Goal: Information Seeking & Learning: Find specific fact

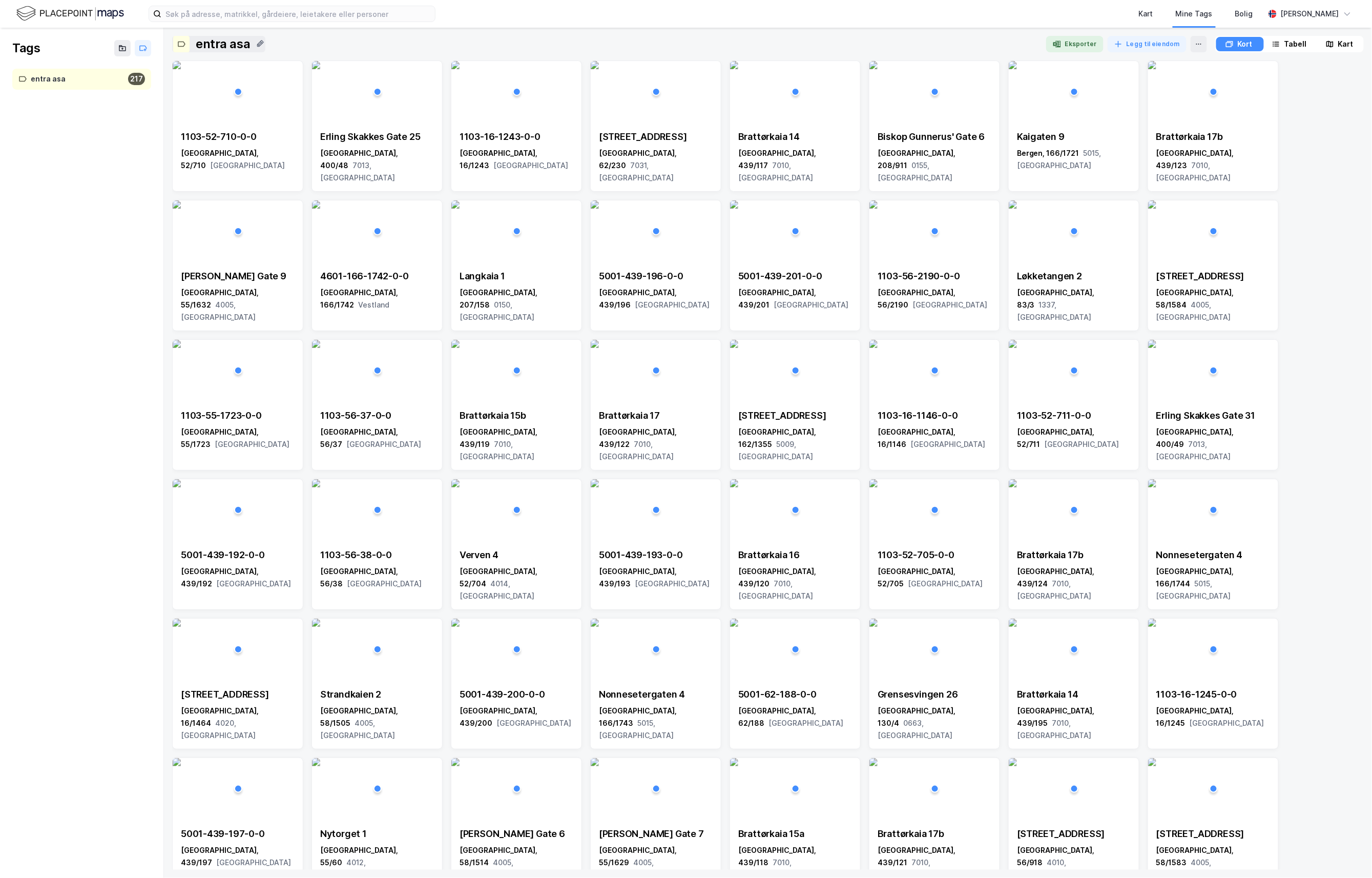
click at [206, 40] on div "entra asa" at bounding box center [222, 44] width 54 height 16
drag, startPoint x: 158, startPoint y: 211, endPoint x: 63, endPoint y: 10, distance: 222.3
click at [147, 200] on div "Tags entra asa 217" at bounding box center [82, 452] width 164 height 850
click at [230, 12] on input at bounding box center [298, 14] width 274 height 15
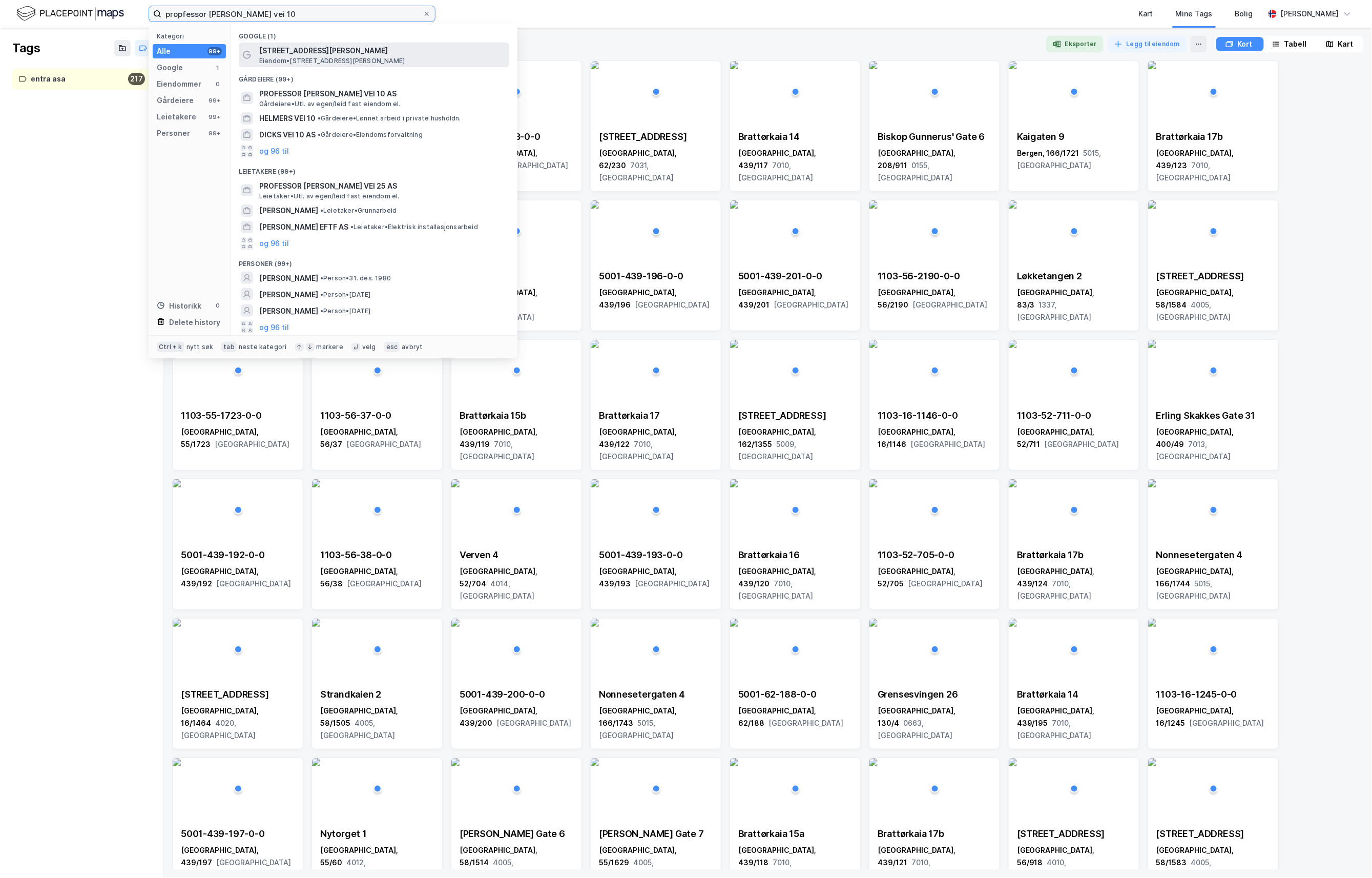
type input "propfessor olav hansens vei 10"
click at [339, 48] on span "Professor Olav Hanssens vei 10" at bounding box center [382, 51] width 246 height 12
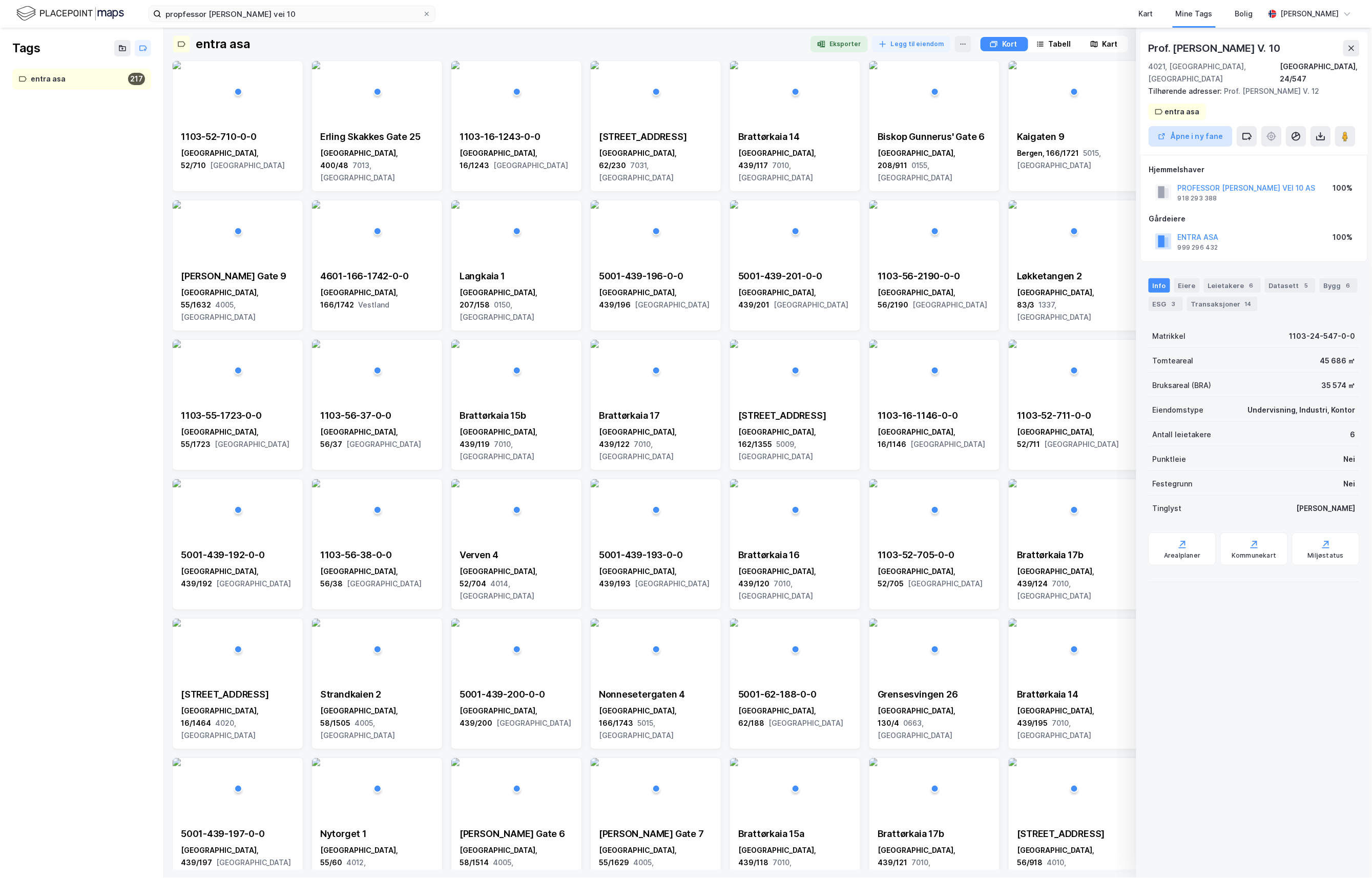
click at [1212, 126] on button "Åpne i ny fane" at bounding box center [1190, 136] width 84 height 21
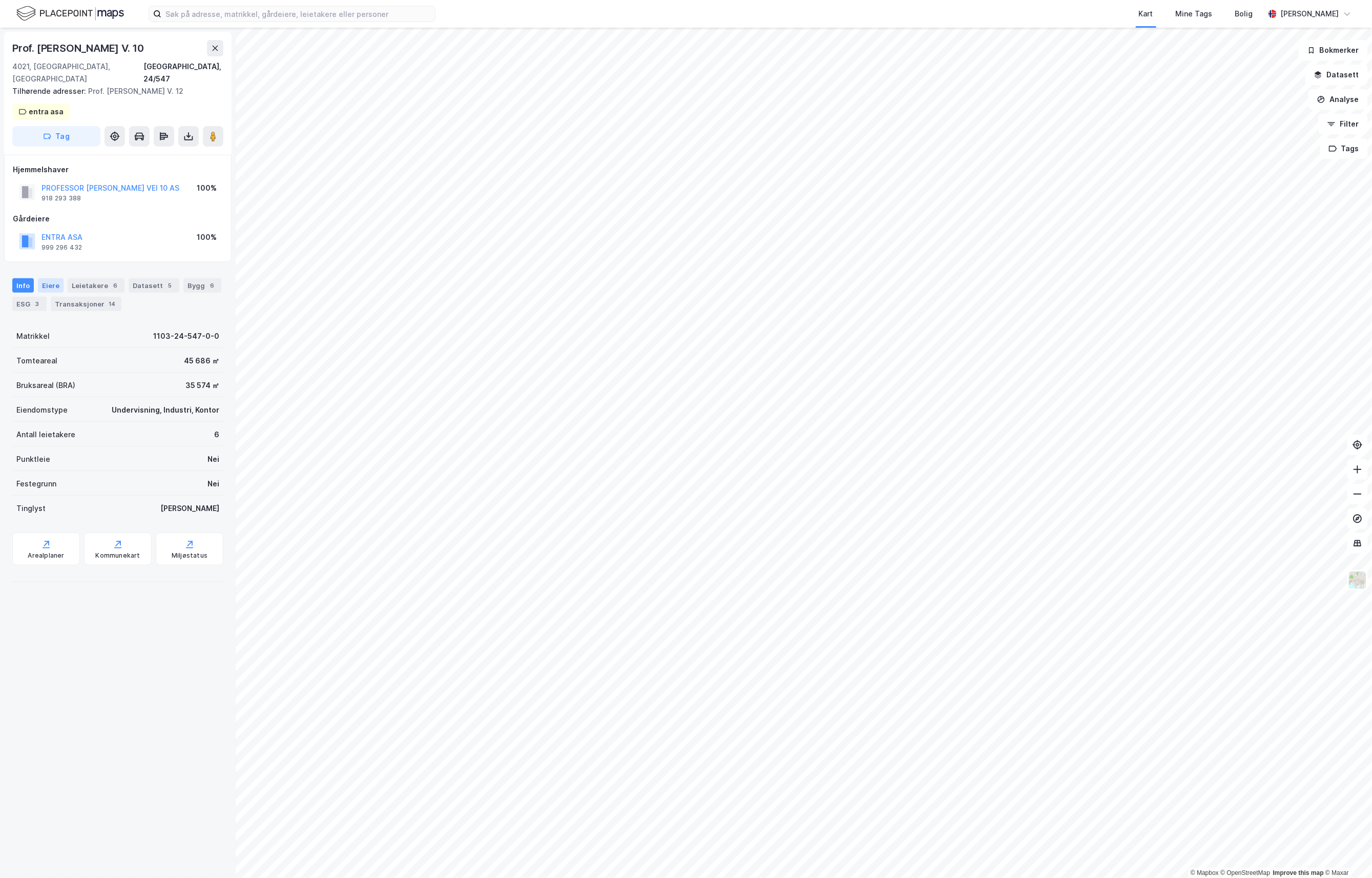
click at [54, 278] on div "Eiere" at bounding box center [51, 285] width 26 height 15
